Goal: Transaction & Acquisition: Book appointment/travel/reservation

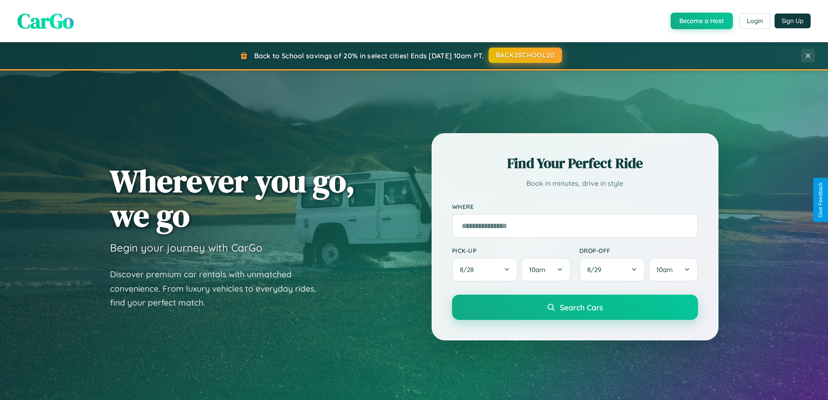
click at [525, 55] on button "BACK2SCHOOL20" at bounding box center [525, 55] width 73 height 16
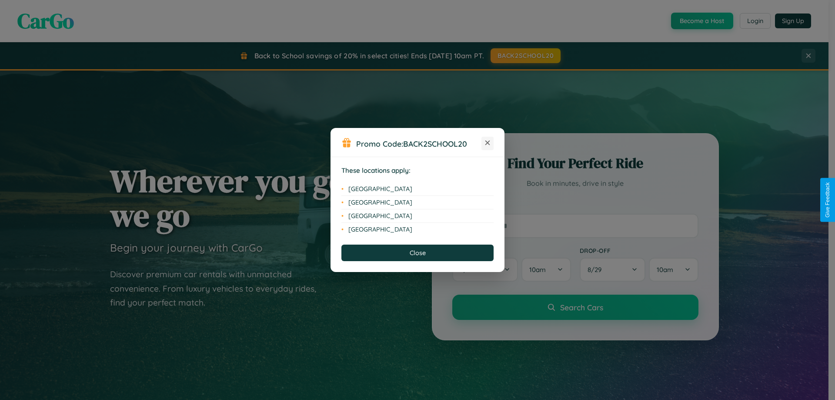
click at [487, 143] on icon at bounding box center [487, 142] width 5 height 5
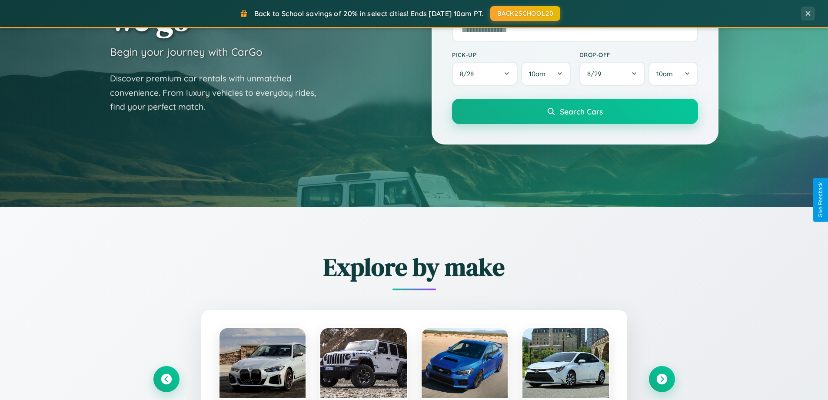
scroll to position [1673, 0]
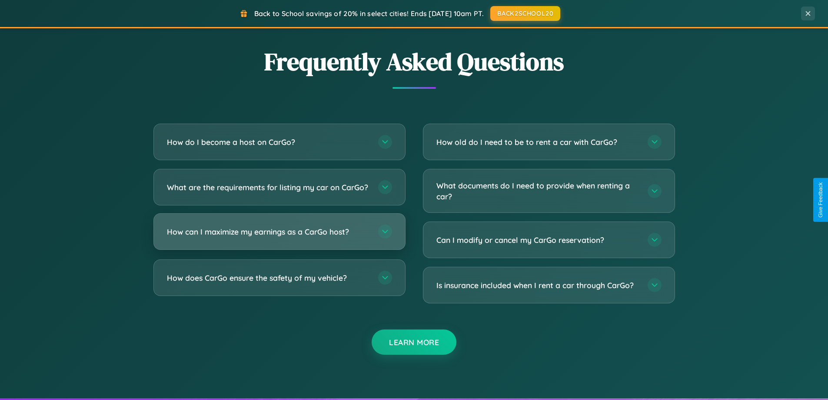
click at [279, 237] on h3 "How can I maximize my earnings as a CarGo host?" at bounding box center [268, 231] width 203 height 11
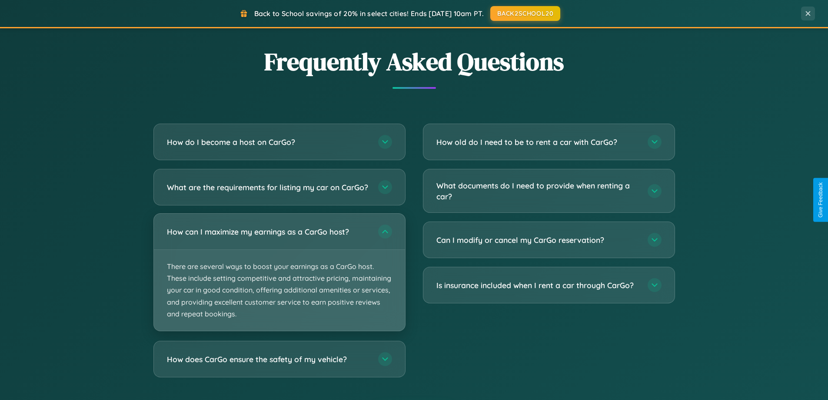
click at [279, 279] on p "There are several ways to boost your earnings as a CarGo host. These include se…" at bounding box center [279, 290] width 251 height 81
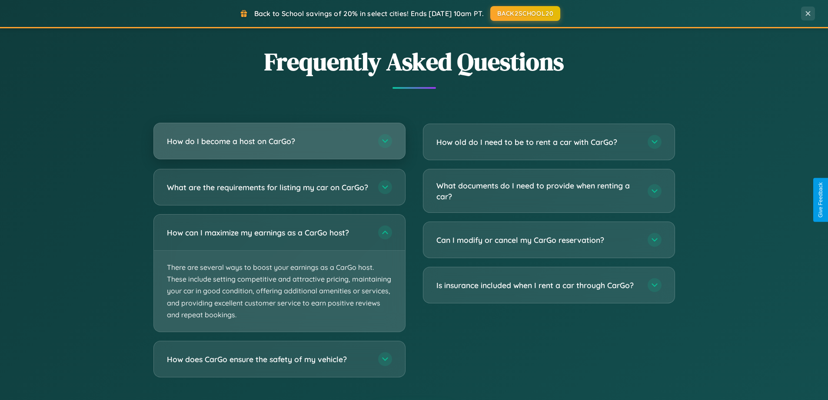
click at [279, 142] on h3 "How do I become a host on CarGo?" at bounding box center [268, 141] width 203 height 11
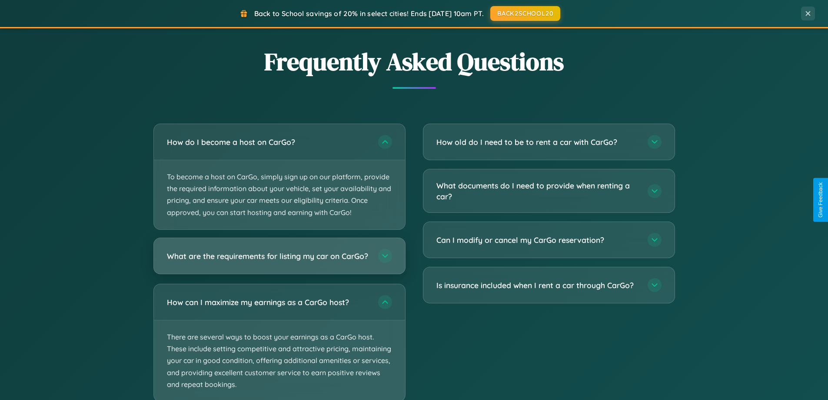
click at [279, 260] on h3 "What are the requirements for listing my car on CarGo?" at bounding box center [268, 255] width 203 height 11
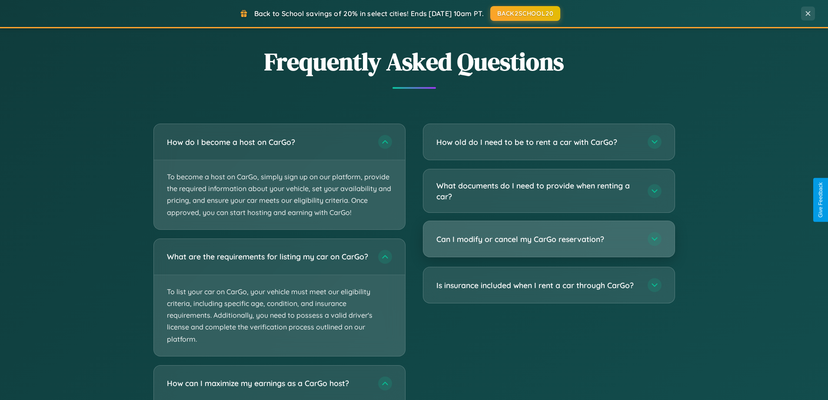
click at [549, 240] on h3 "Can I modify or cancel my CarGo reservation?" at bounding box center [538, 239] width 203 height 11
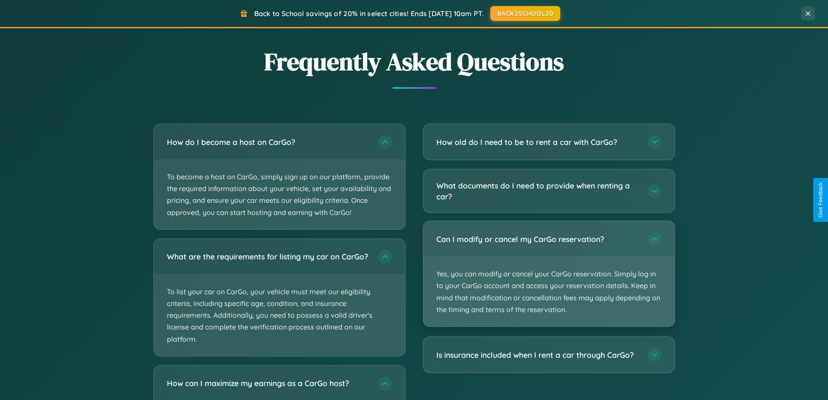
click at [549, 274] on p "Yes, you can modify or cancel your CarGo reservation. Simply log in to your Car…" at bounding box center [549, 291] width 251 height 69
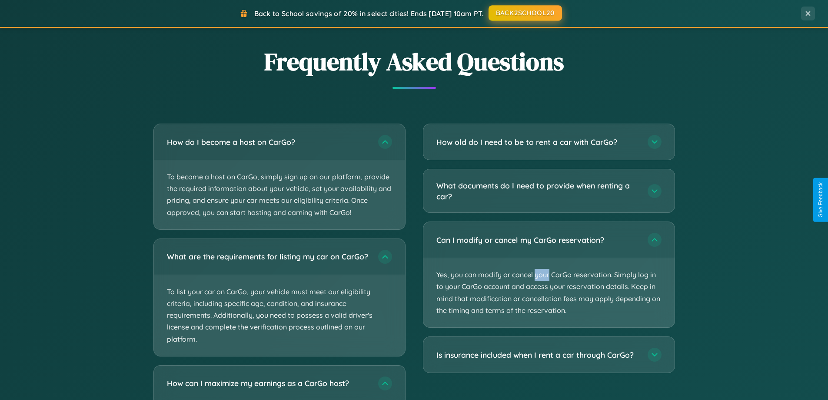
click at [525, 13] on button "BACK2SCHOOL20" at bounding box center [525, 13] width 73 height 16
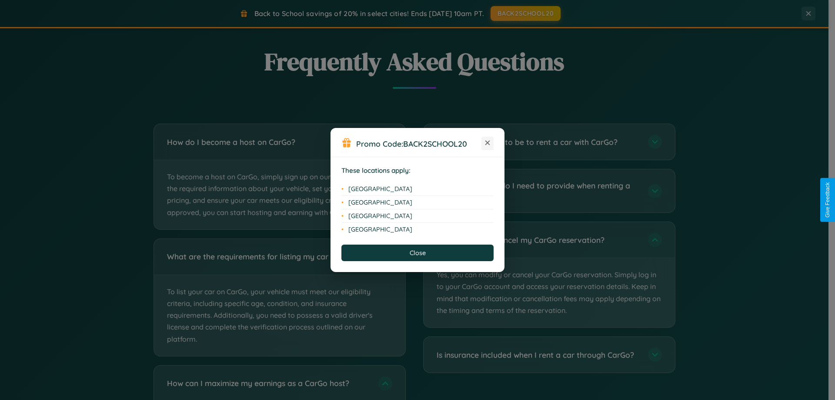
click at [487, 143] on icon at bounding box center [487, 142] width 5 height 5
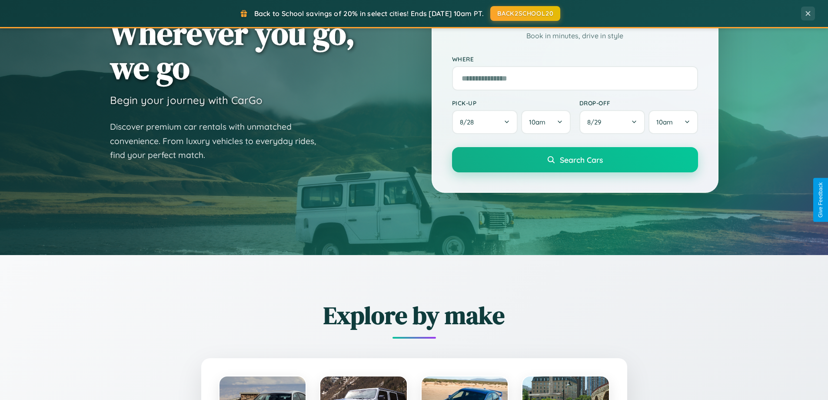
scroll to position [26, 0]
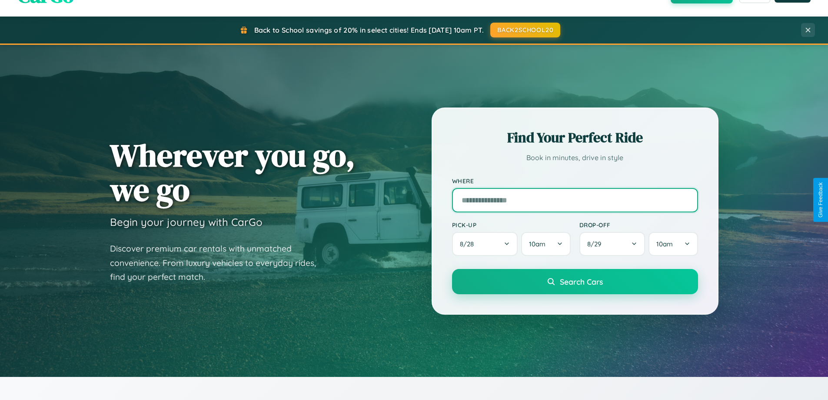
click at [575, 200] on input "text" at bounding box center [575, 200] width 246 height 24
type input "**********"
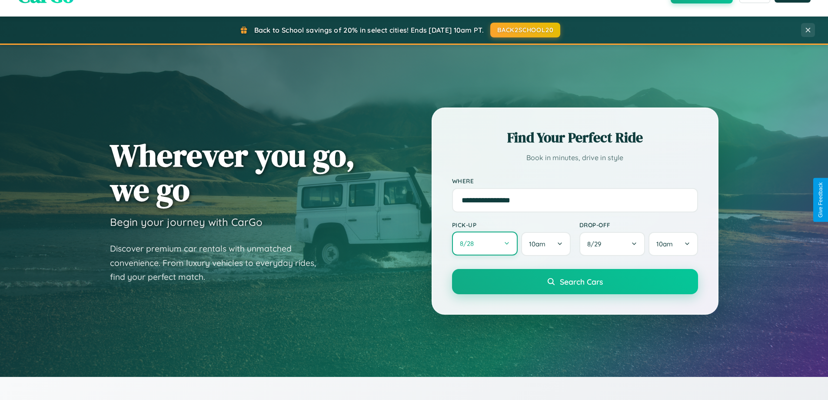
click at [485, 244] on button "8 / 28" at bounding box center [485, 243] width 66 height 24
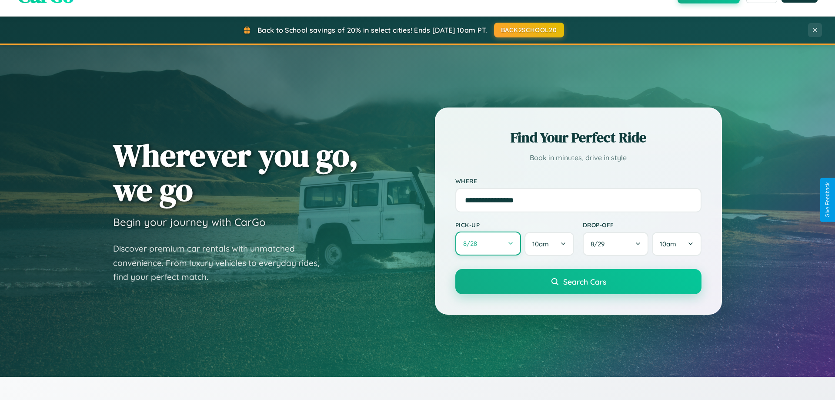
select select "*"
select select "****"
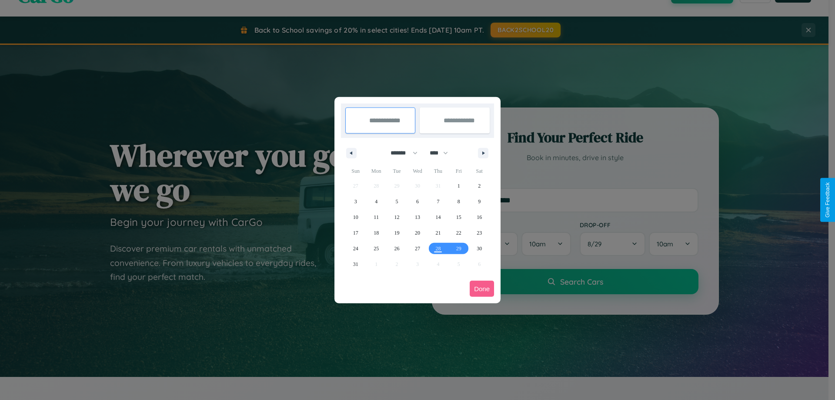
drag, startPoint x: 400, startPoint y: 153, endPoint x: 417, endPoint y: 174, distance: 27.8
click at [400, 153] on select "******* ******** ***** ***** *** **** **** ****** ********* ******* ******** **…" at bounding box center [402, 153] width 37 height 14
select select "*"
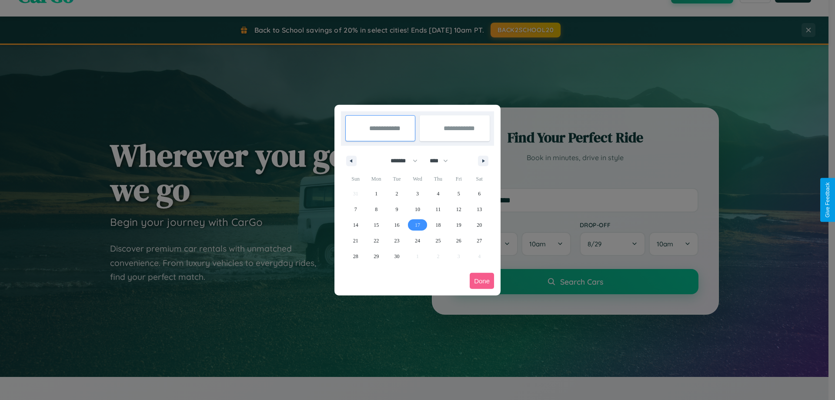
click at [417, 224] on span "17" at bounding box center [417, 225] width 5 height 16
type input "**********"
click at [479, 224] on span "20" at bounding box center [479, 225] width 5 height 16
type input "**********"
click at [482, 280] on button "Done" at bounding box center [482, 281] width 24 height 16
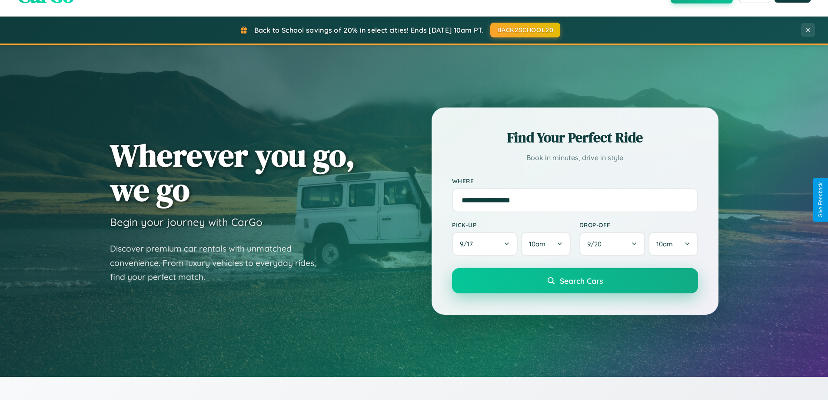
click at [575, 280] on span "Search Cars" at bounding box center [581, 281] width 43 height 10
